Goal: Transaction & Acquisition: Book appointment/travel/reservation

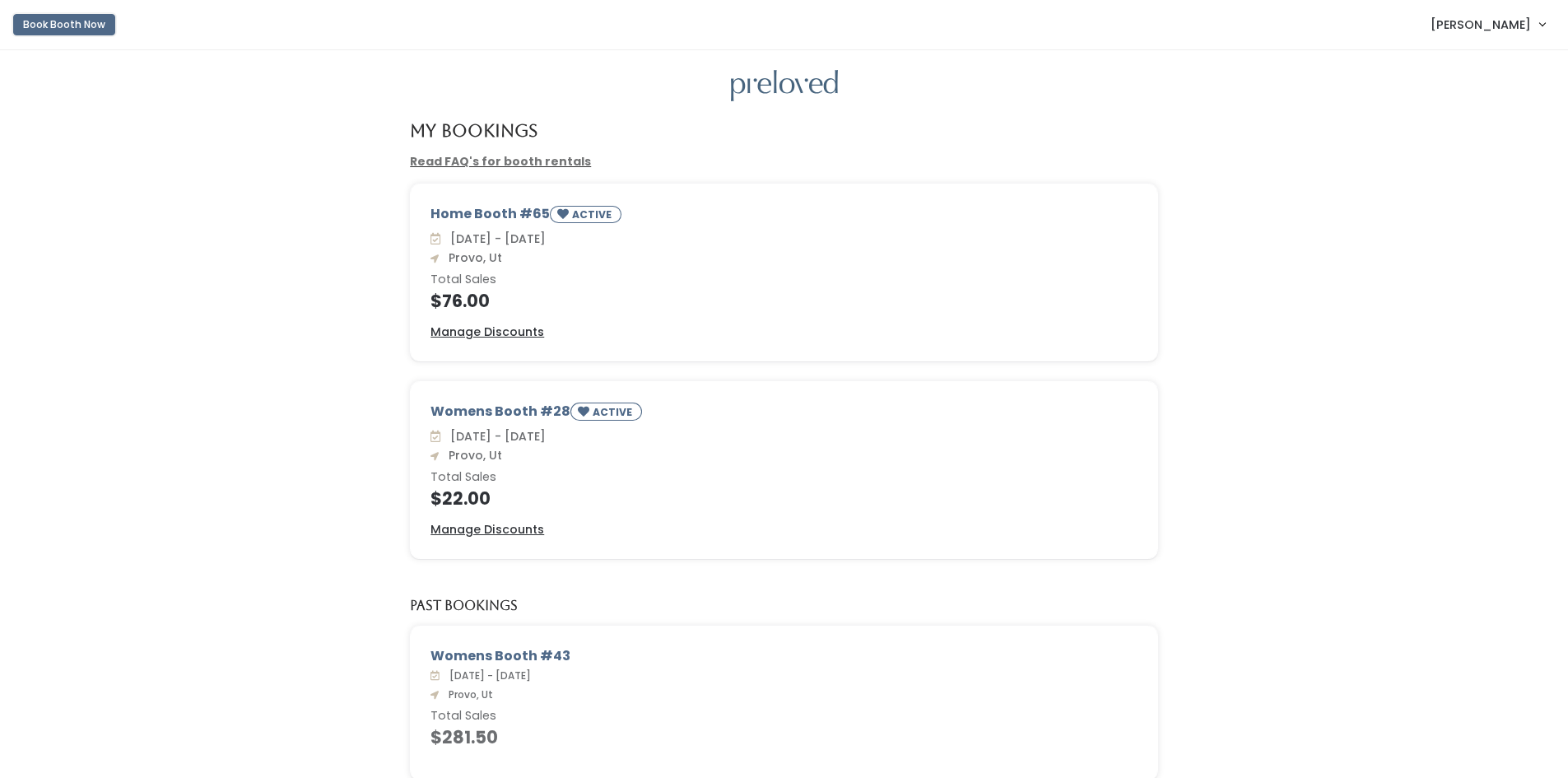
click at [51, 28] on button "Book Booth Now" at bounding box center [63, 24] width 102 height 21
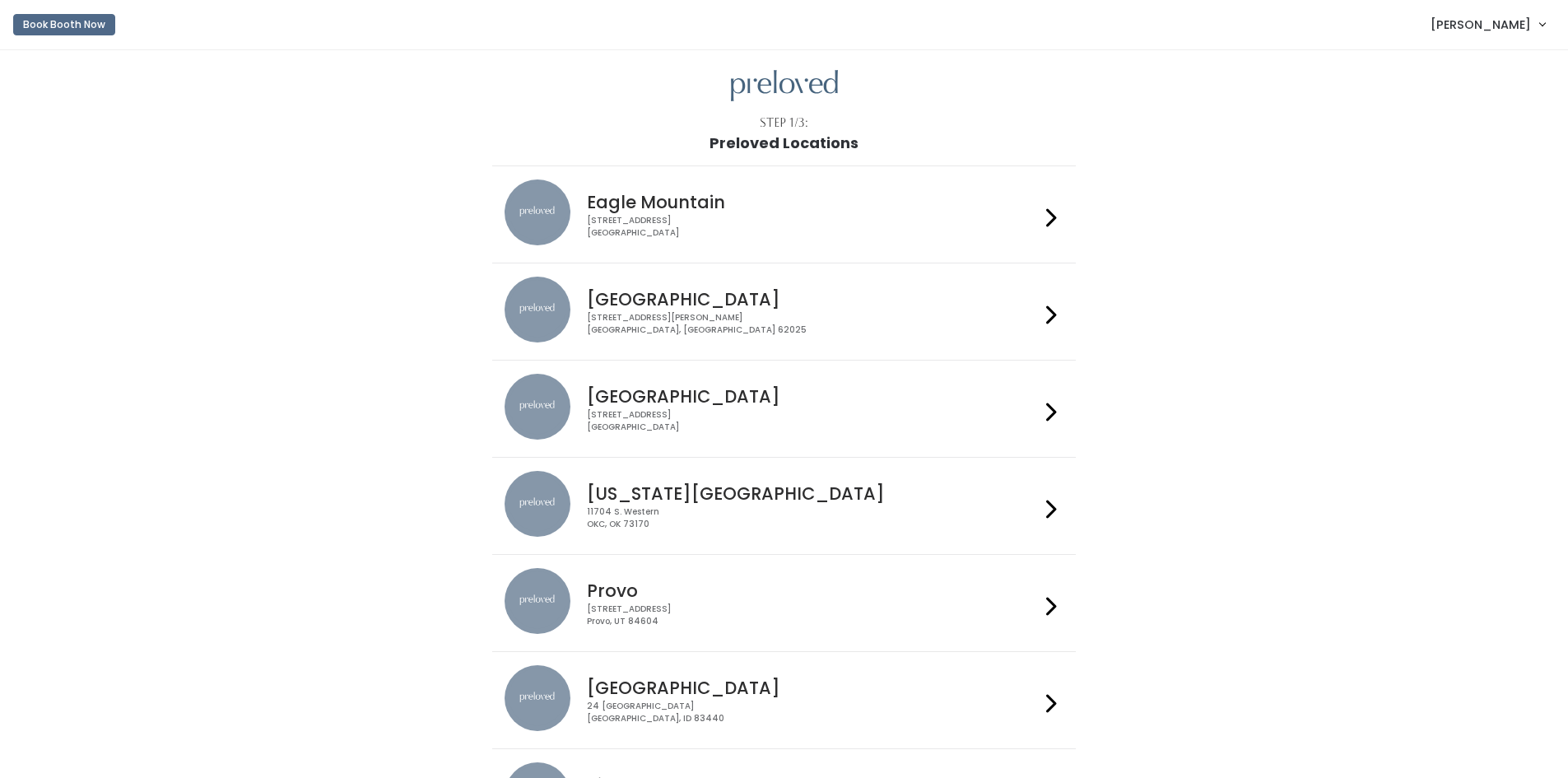
click at [706, 613] on div "230 W Cougar Blvd Provo, UT 84604" at bounding box center [813, 616] width 452 height 24
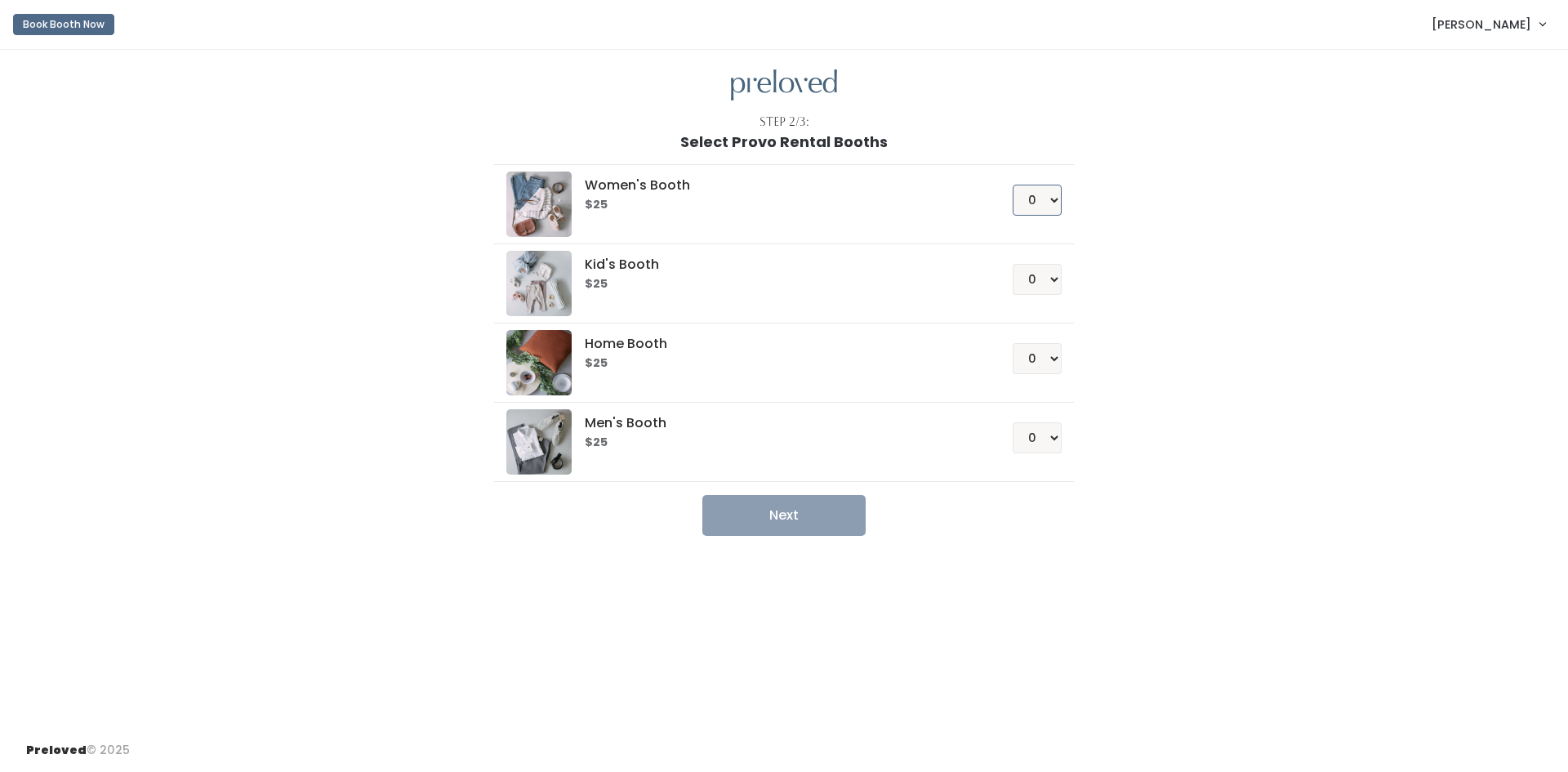
click at [1046, 199] on select "0 1 2 3 4" at bounding box center [1037, 200] width 49 height 31
select select "1"
click at [1013, 185] on select "0 1 2 3 4" at bounding box center [1037, 200] width 49 height 31
click at [750, 516] on button "Next" at bounding box center [784, 515] width 164 height 41
click at [1504, 22] on span "[PERSON_NAME]" at bounding box center [1482, 25] width 100 height 18
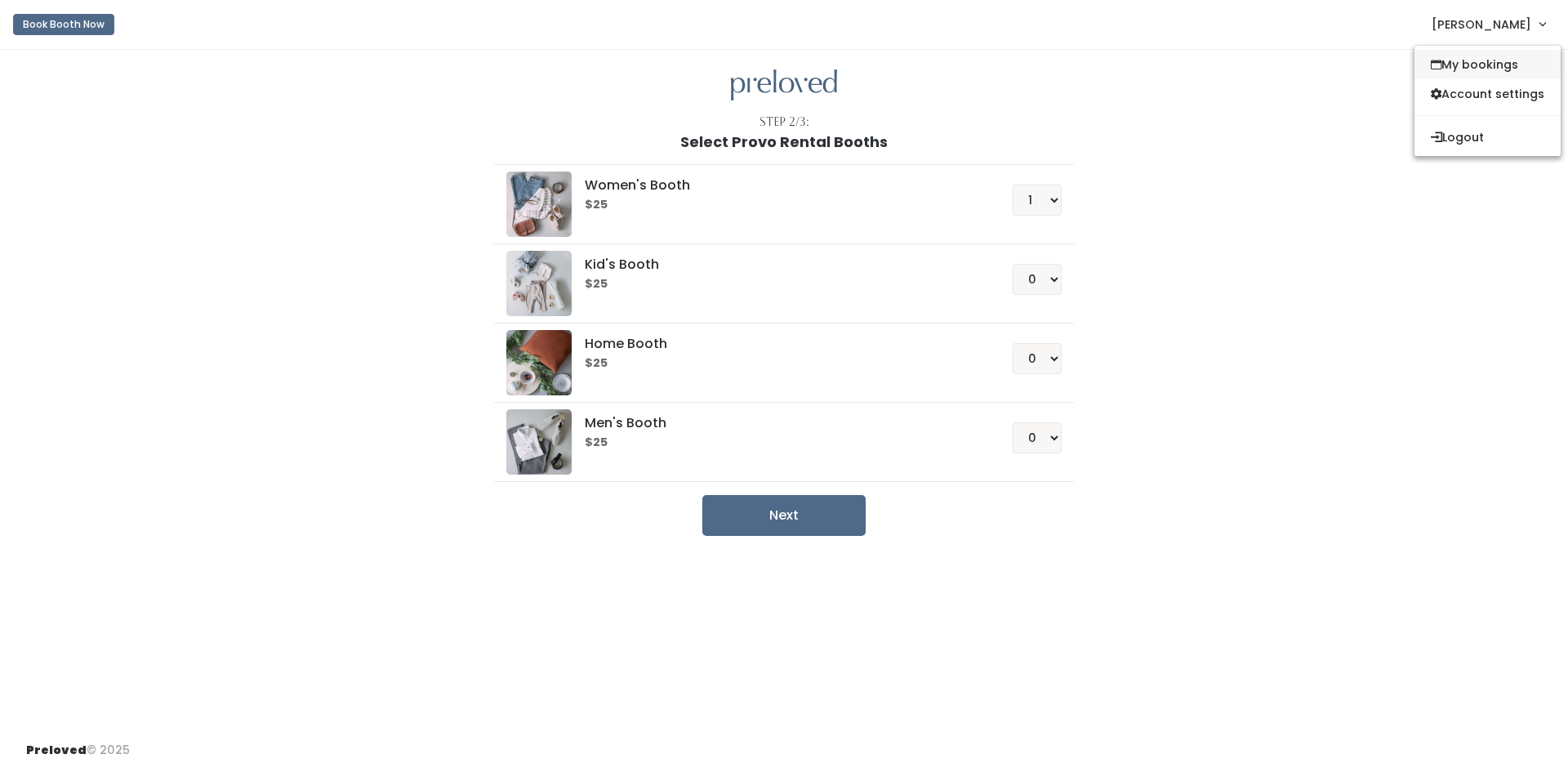
click at [1468, 67] on link "My bookings" at bounding box center [1487, 65] width 146 height 29
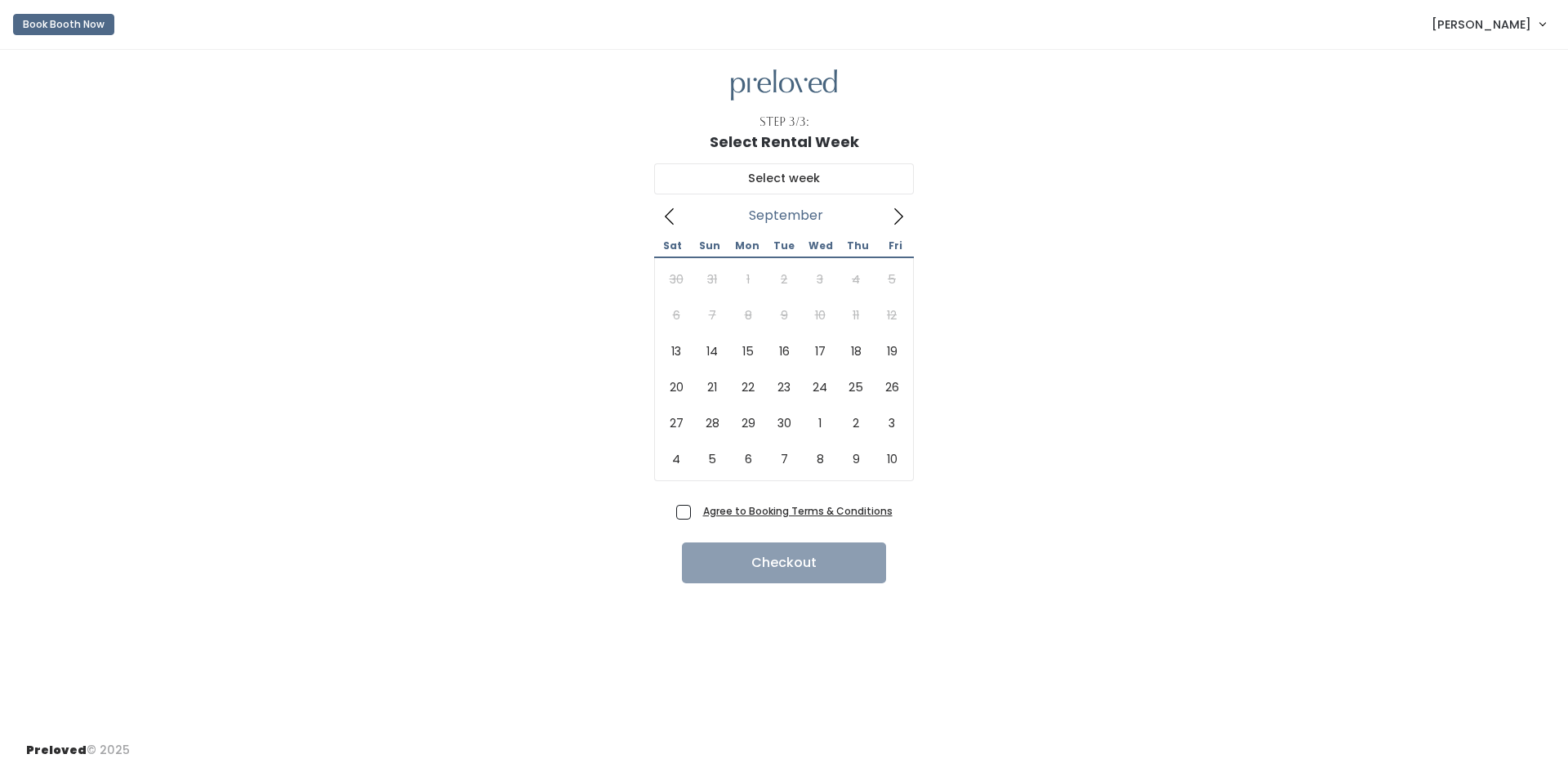
click at [897, 208] on icon at bounding box center [898, 216] width 18 height 18
click at [670, 219] on icon at bounding box center [670, 216] width 18 height 18
click at [892, 214] on icon at bounding box center [898, 216] width 18 height 18
click at [672, 216] on icon at bounding box center [670, 216] width 18 height 18
click at [35, 18] on button "Book Booth Now" at bounding box center [63, 24] width 101 height 21
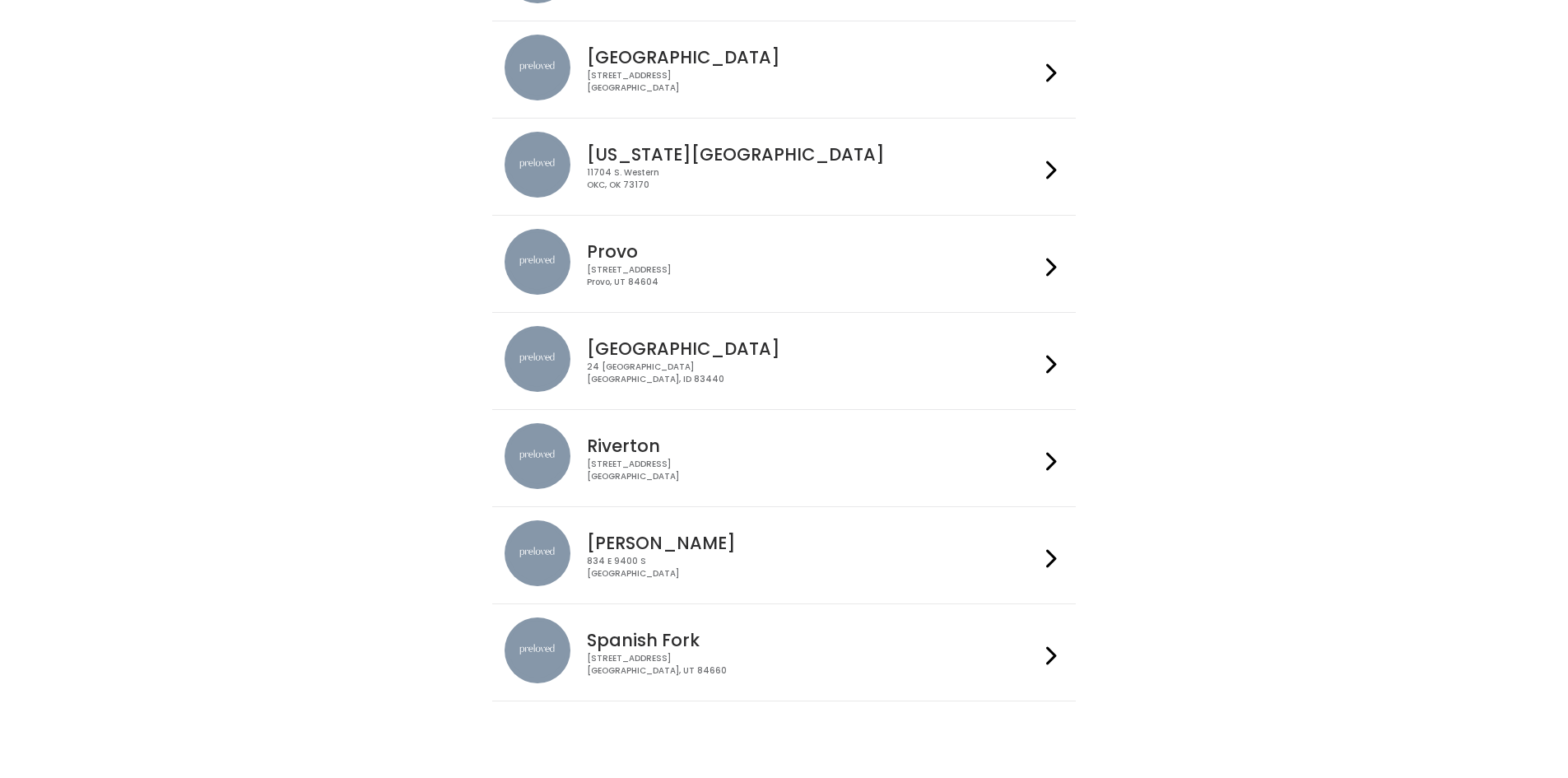
scroll to position [345, 0]
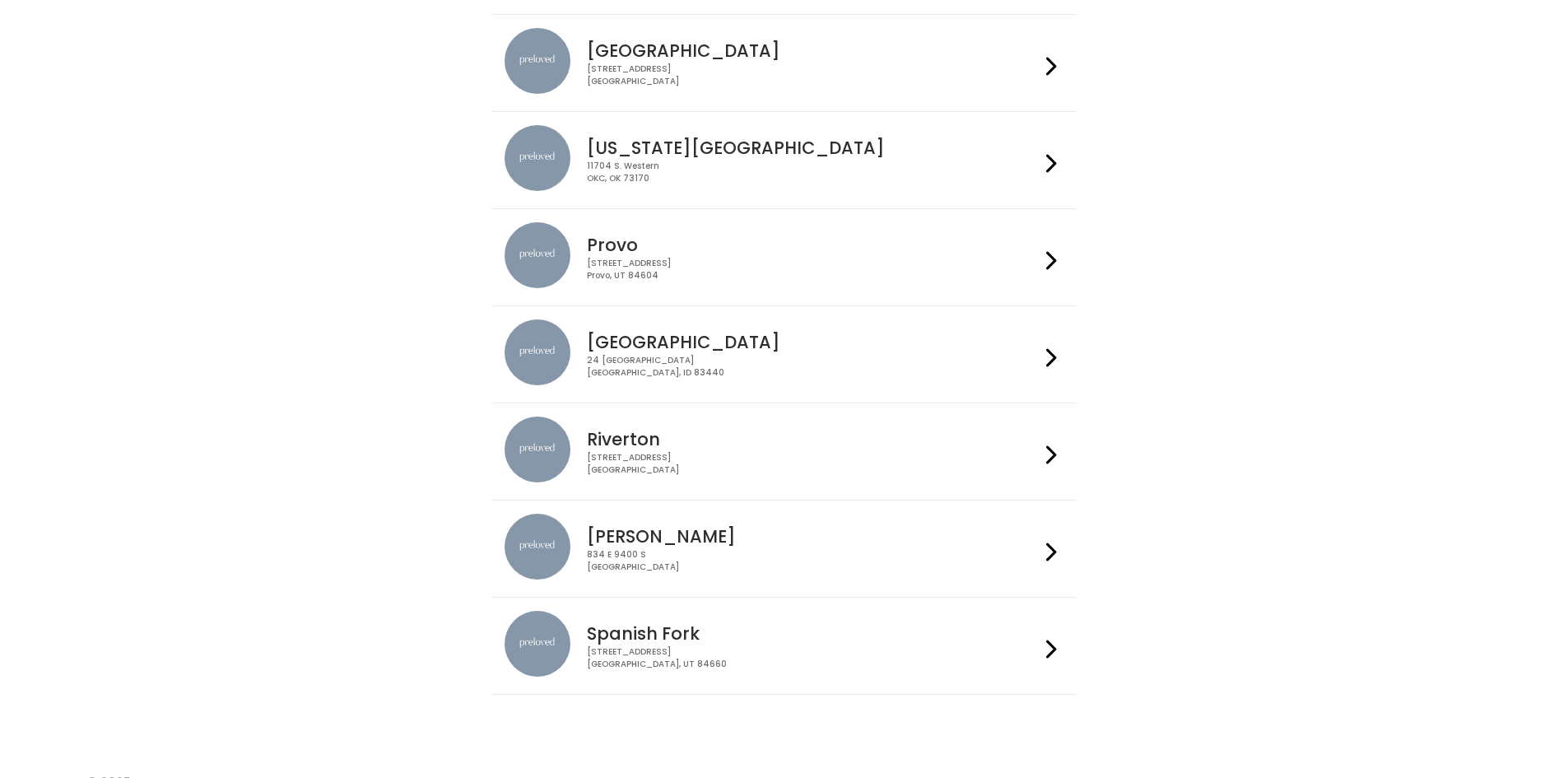
click at [645, 449] on h4 "Riverton" at bounding box center [813, 439] width 452 height 19
click at [1042, 263] on div at bounding box center [1051, 258] width 24 height 70
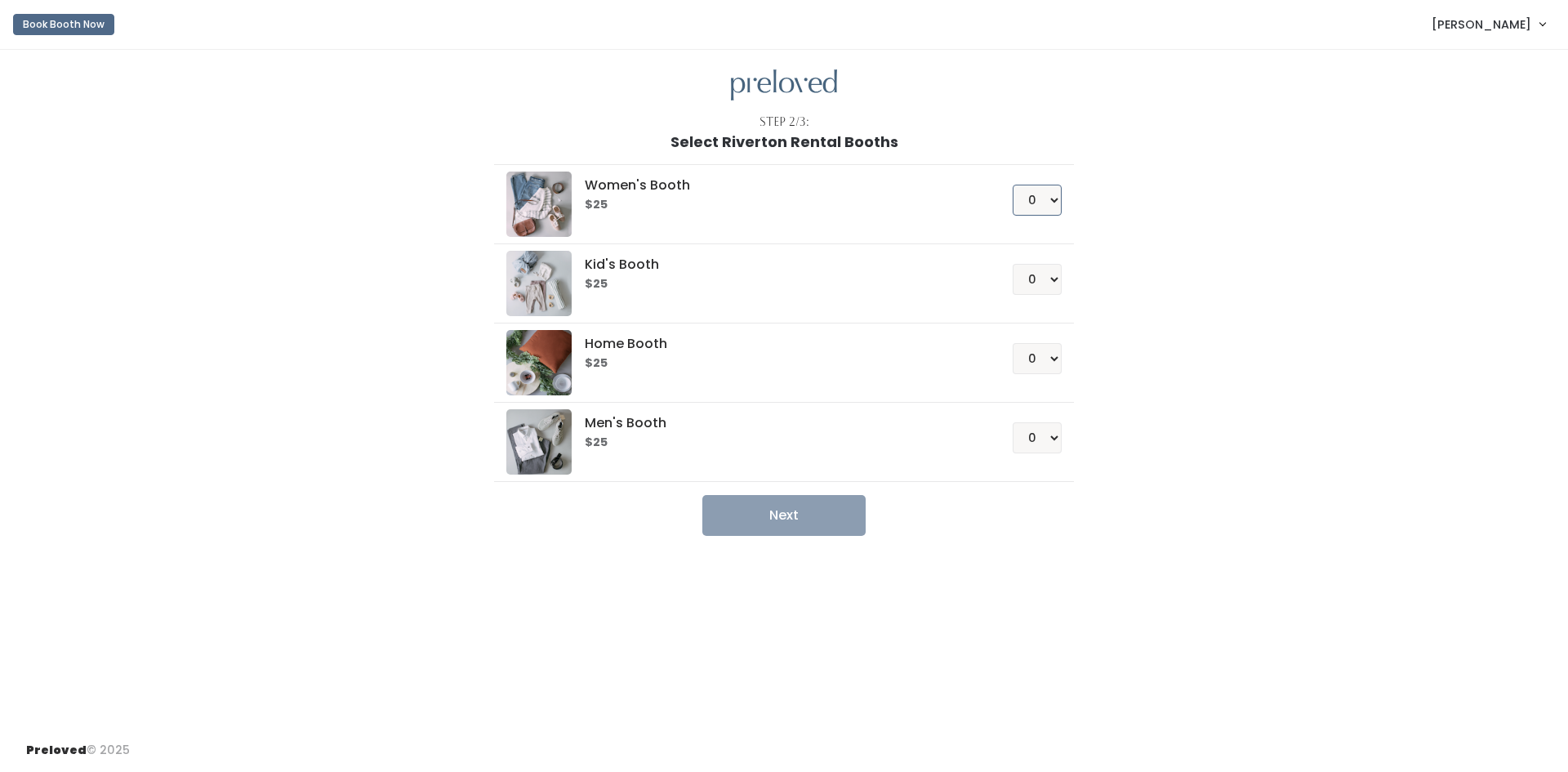
click at [1044, 200] on select "0 1 2 3 4" at bounding box center [1037, 200] width 49 height 31
select select "1"
click at [1013, 185] on select "0 1 2 3 4" at bounding box center [1037, 200] width 49 height 31
click at [803, 513] on button "Next" at bounding box center [784, 515] width 164 height 41
click at [1039, 358] on select "0 1 2 3 4" at bounding box center [1037, 358] width 49 height 31
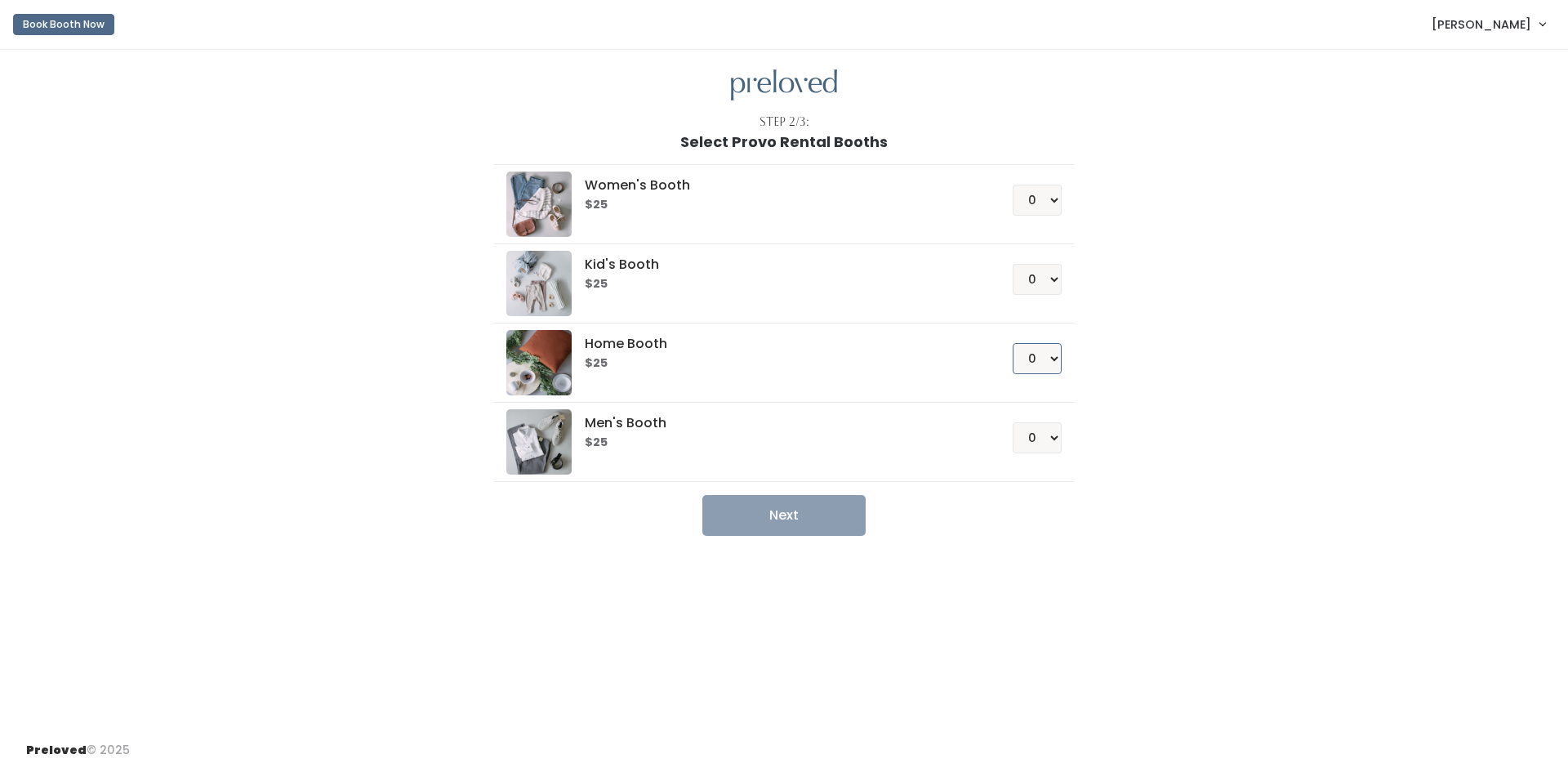
select select "1"
click at [1013, 343] on select "0 1 2 3 4" at bounding box center [1037, 358] width 49 height 31
click at [819, 503] on button "Next" at bounding box center [784, 515] width 164 height 41
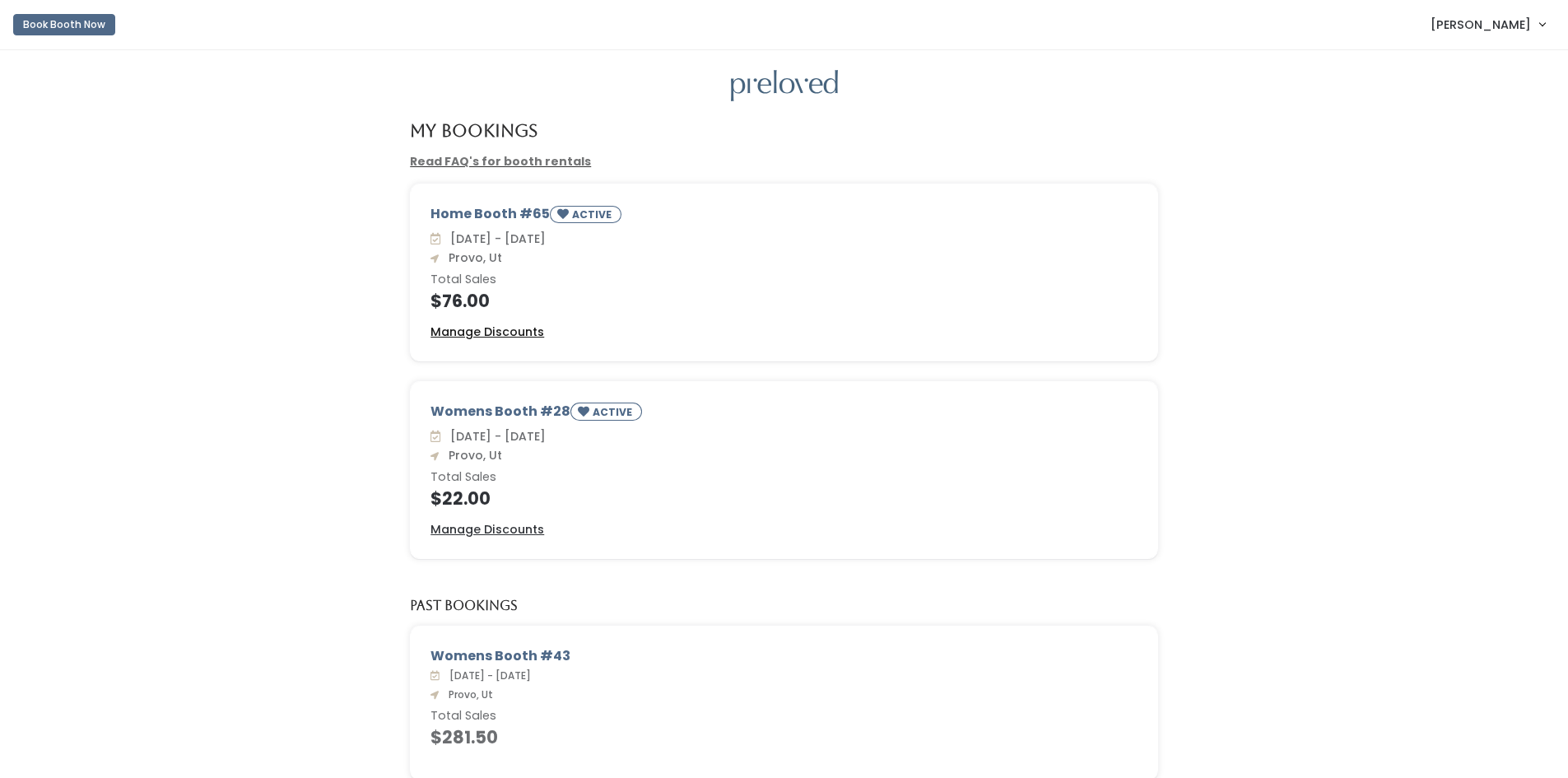
click at [490, 324] on u "Manage Discounts" at bounding box center [487, 332] width 114 height 16
click at [466, 531] on u "Manage Discounts" at bounding box center [487, 530] width 114 height 16
click at [49, 22] on button "Book Booth Now" at bounding box center [63, 24] width 102 height 21
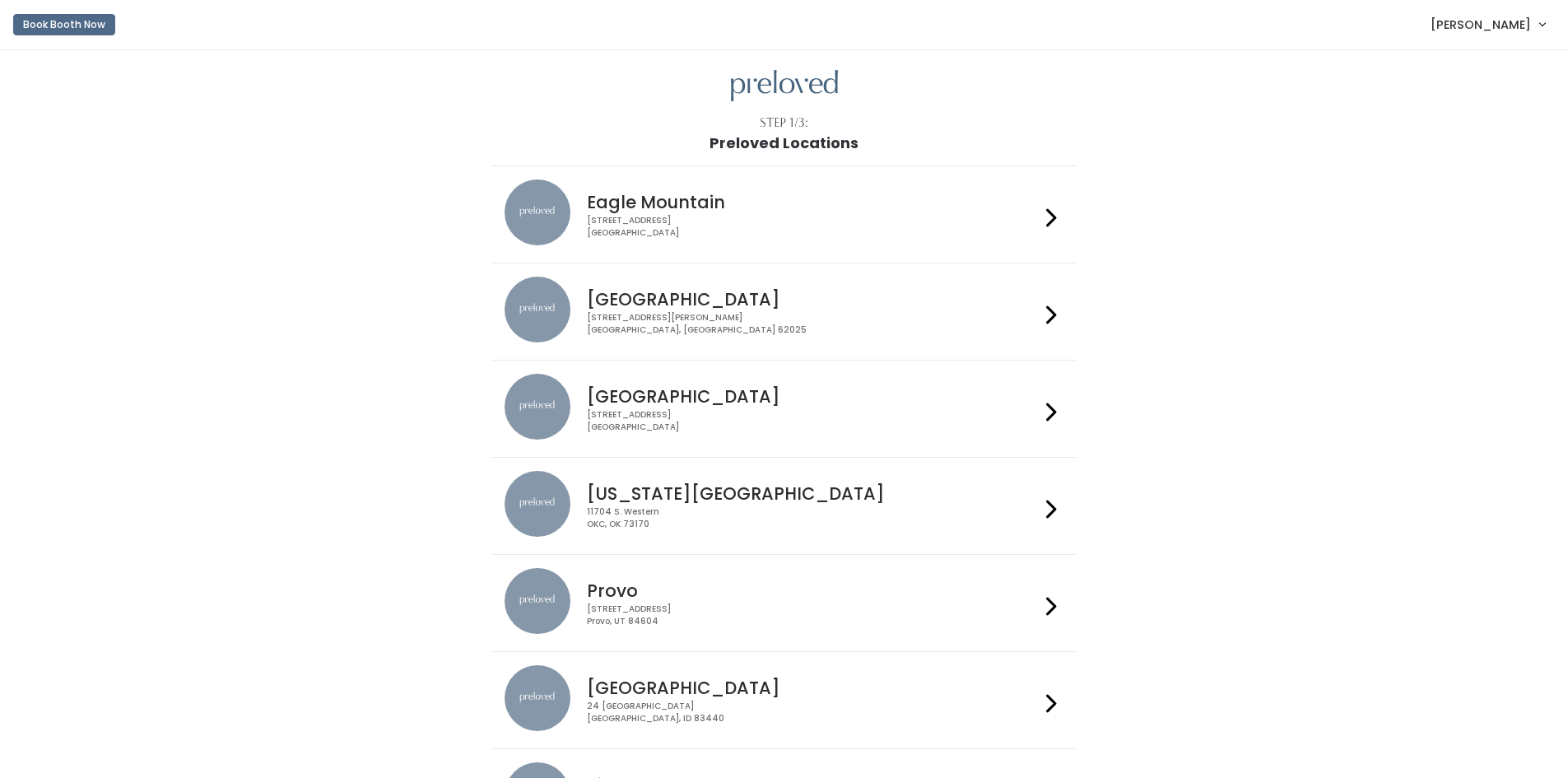
click at [626, 604] on div "230 W Cougar Blvd Provo, UT 84604" at bounding box center [813, 616] width 452 height 24
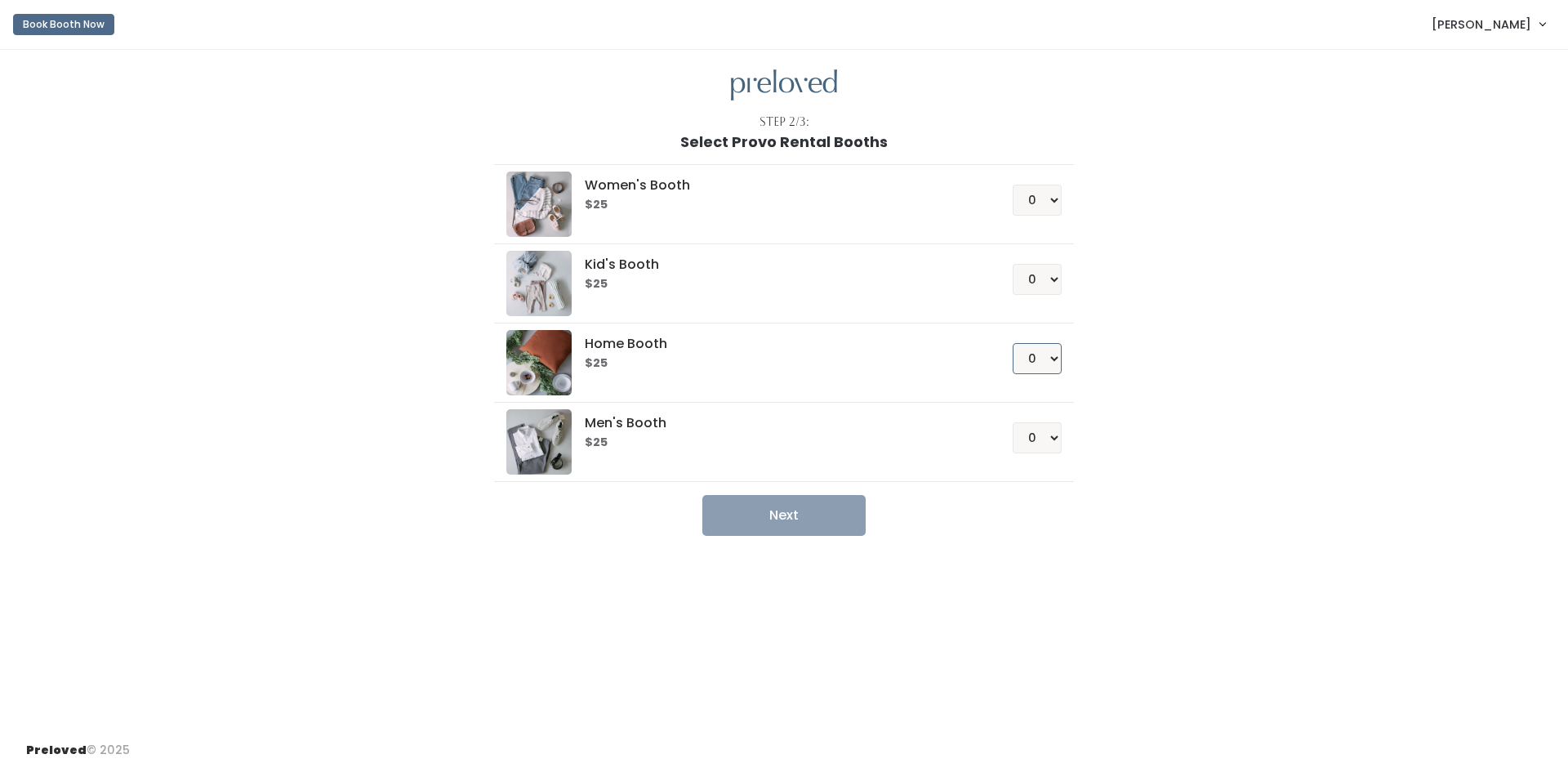
click at [1048, 360] on select "0 1 2 3 4" at bounding box center [1037, 358] width 49 height 31
select select "1"
click at [1013, 343] on select "0 1 2 3 4" at bounding box center [1037, 358] width 49 height 31
click at [807, 503] on button "Next" at bounding box center [784, 515] width 164 height 41
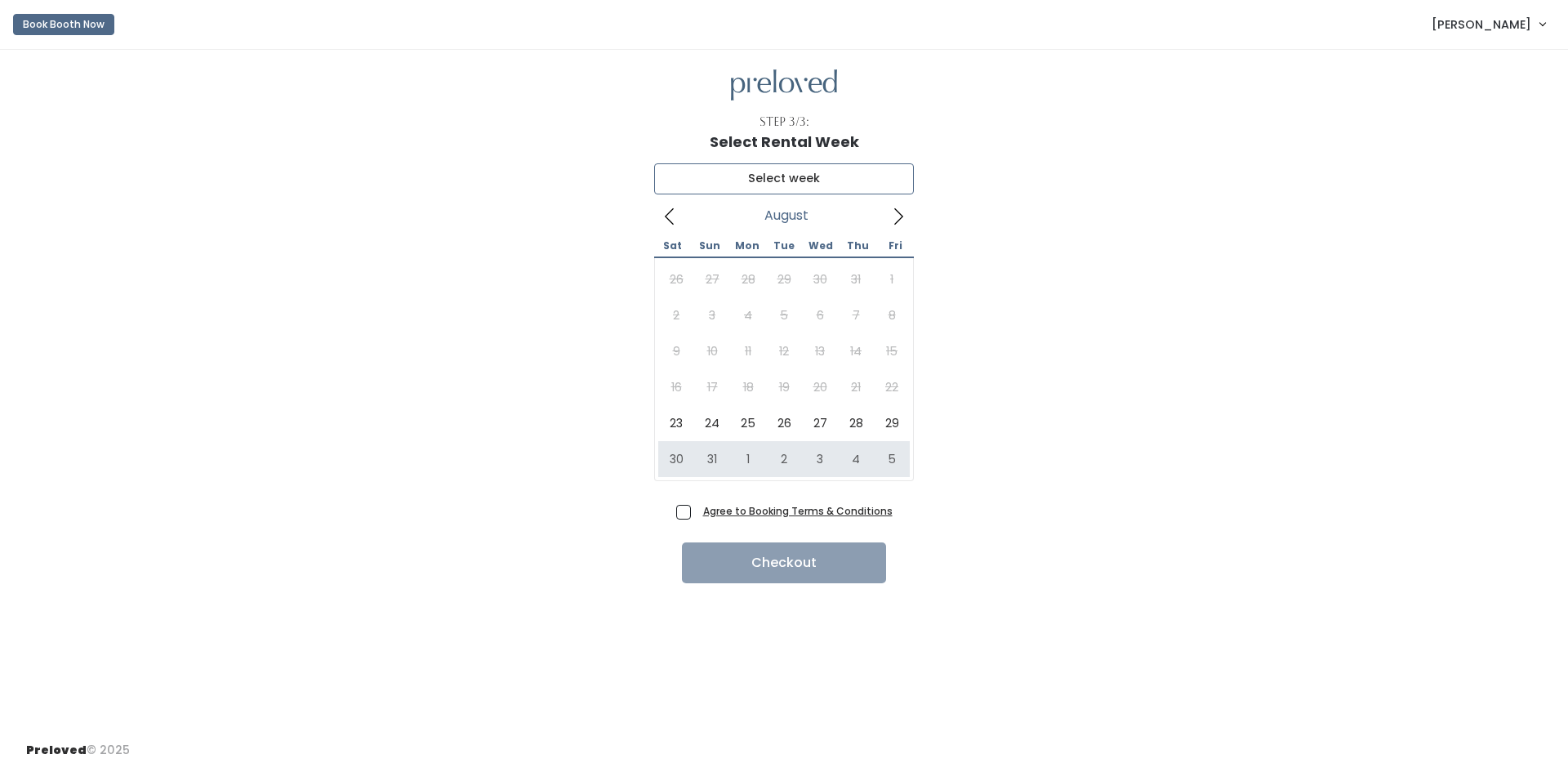
type input "August 30 to September 5"
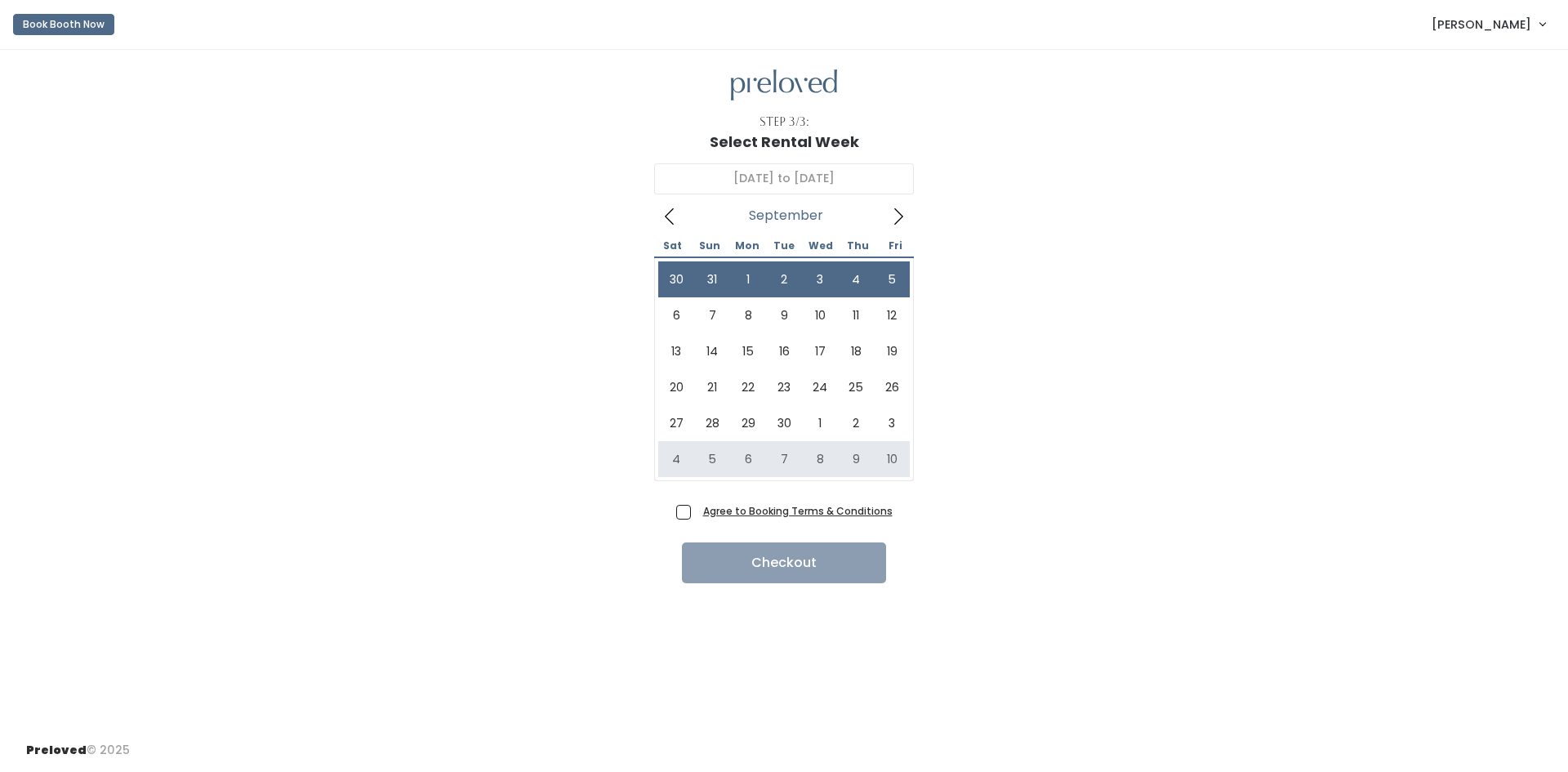
click at [696, 509] on span "Agree to Booking Terms & Conditions" at bounding box center [794, 511] width 196 height 16
click at [696, 509] on input "Agree to Booking Terms & Conditions" at bounding box center [702, 508] width 11 height 11
checkbox input "true"
click at [800, 564] on button "Checkout" at bounding box center [784, 563] width 205 height 41
